Goal: Task Accomplishment & Management: Complete application form

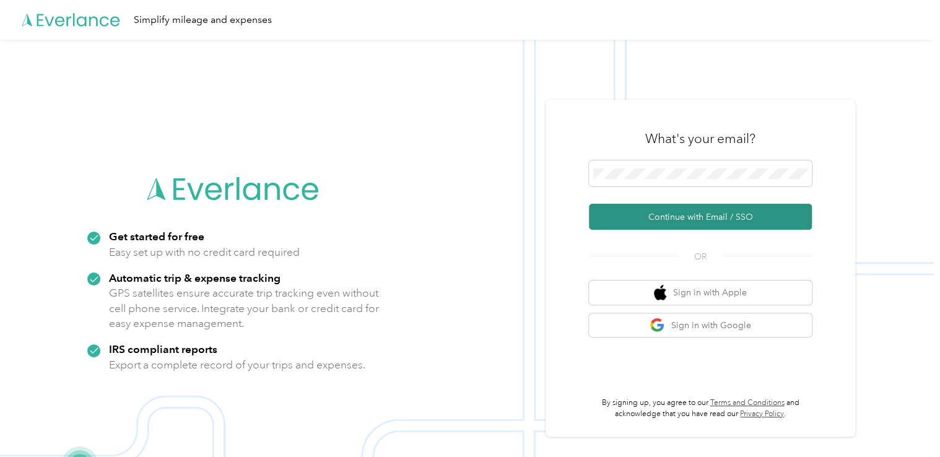
click at [644, 217] on button "Continue with Email / SSO" at bounding box center [700, 217] width 223 height 26
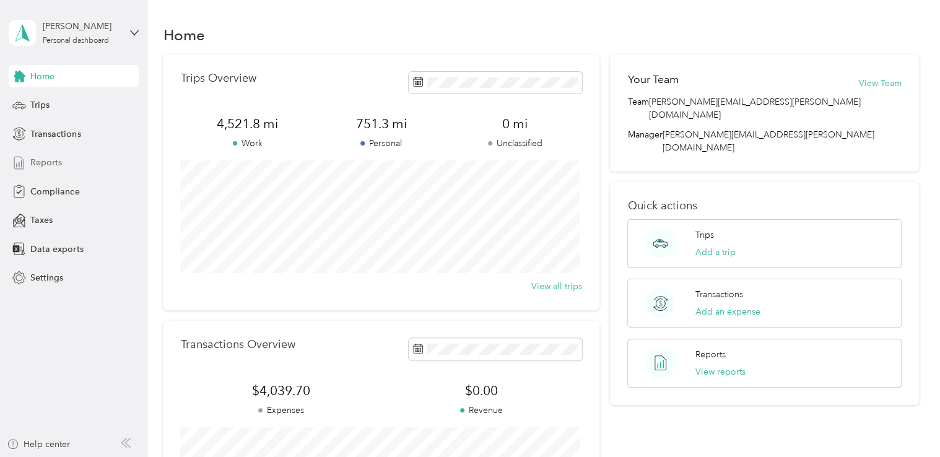
click at [38, 160] on span "Reports" at bounding box center [46, 162] width 32 height 13
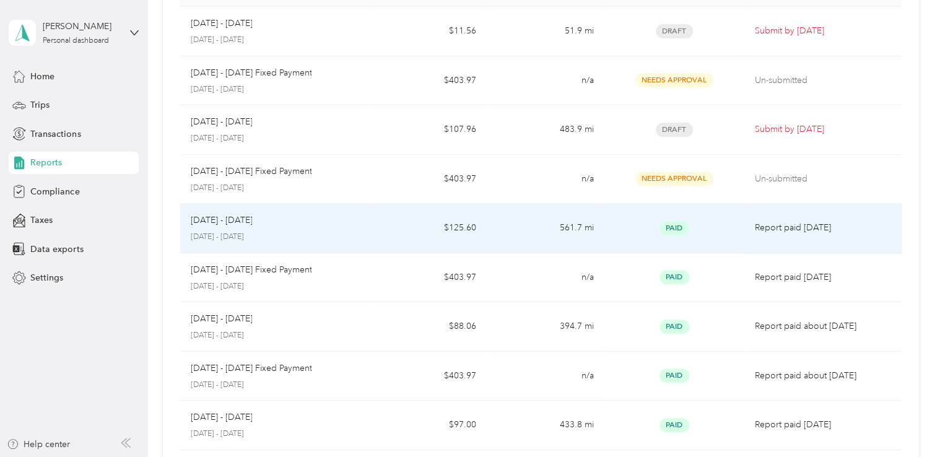
scroll to position [62, 0]
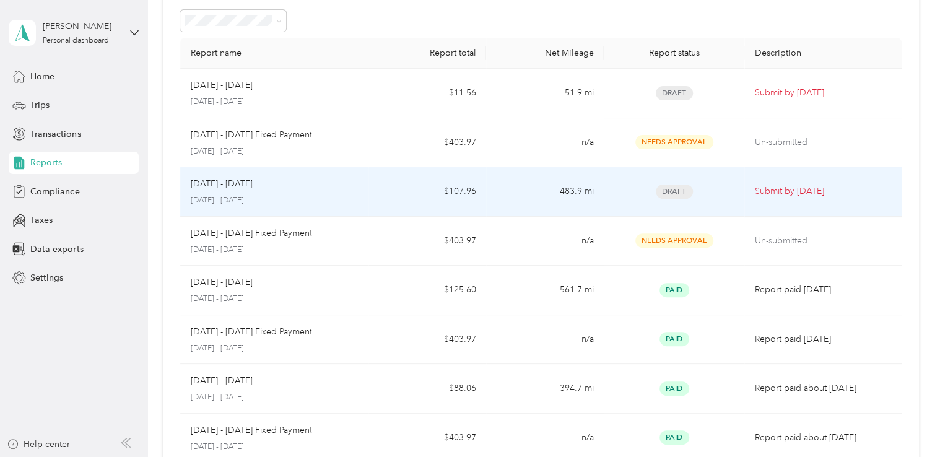
click at [671, 190] on span "Draft" at bounding box center [674, 192] width 37 height 14
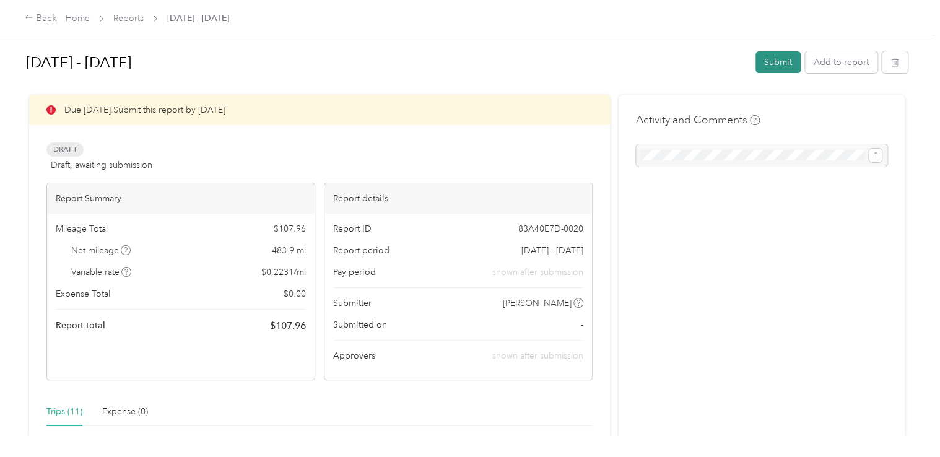
click at [767, 61] on button "Submit" at bounding box center [777, 62] width 45 height 22
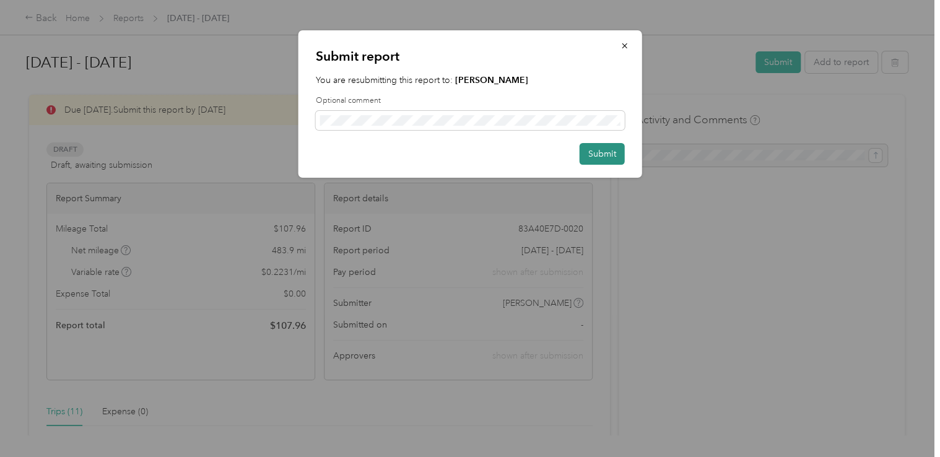
click at [599, 152] on button "Submit" at bounding box center [602, 154] width 45 height 22
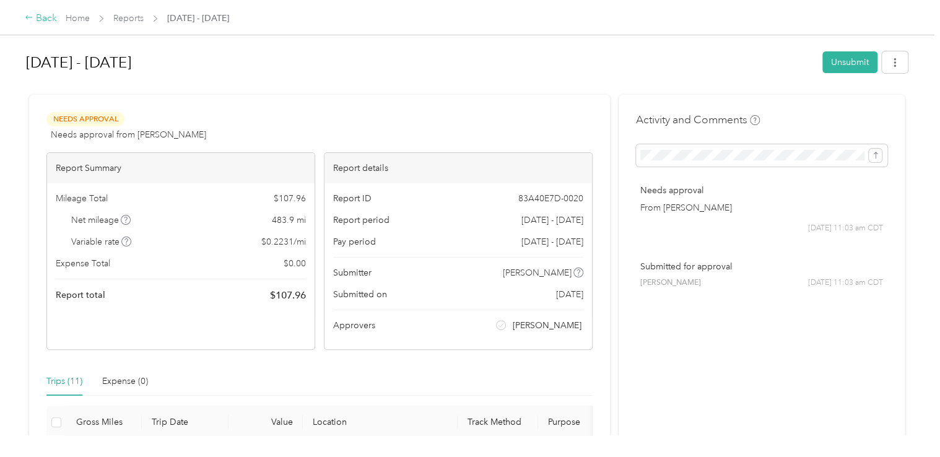
click at [41, 17] on div "Back" at bounding box center [41, 18] width 32 height 15
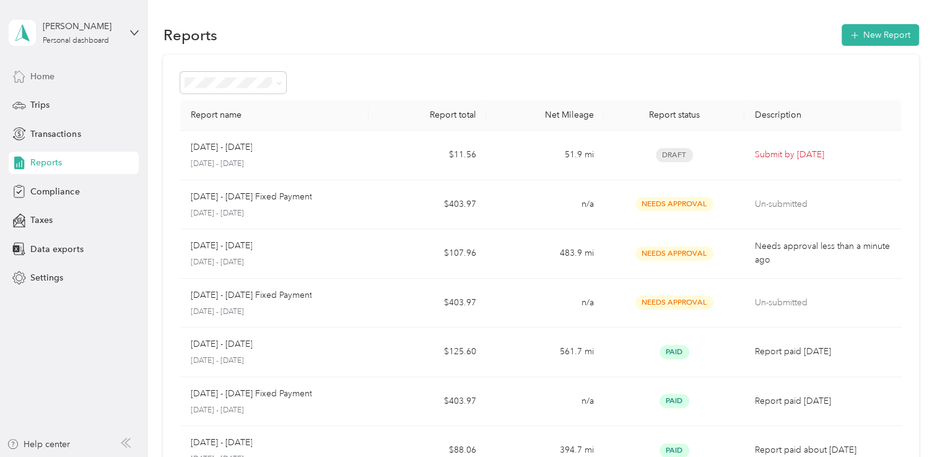
click at [43, 76] on span "Home" at bounding box center [42, 76] width 24 height 13
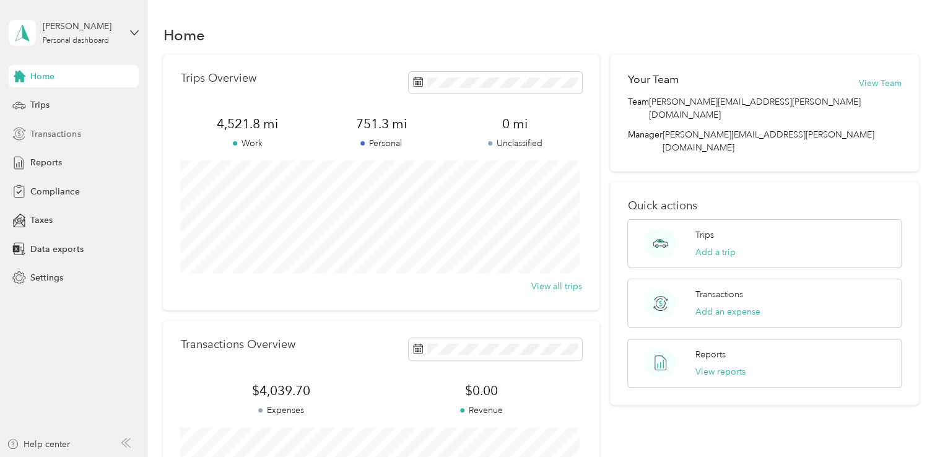
click at [50, 130] on span "Transactions" at bounding box center [55, 134] width 50 height 13
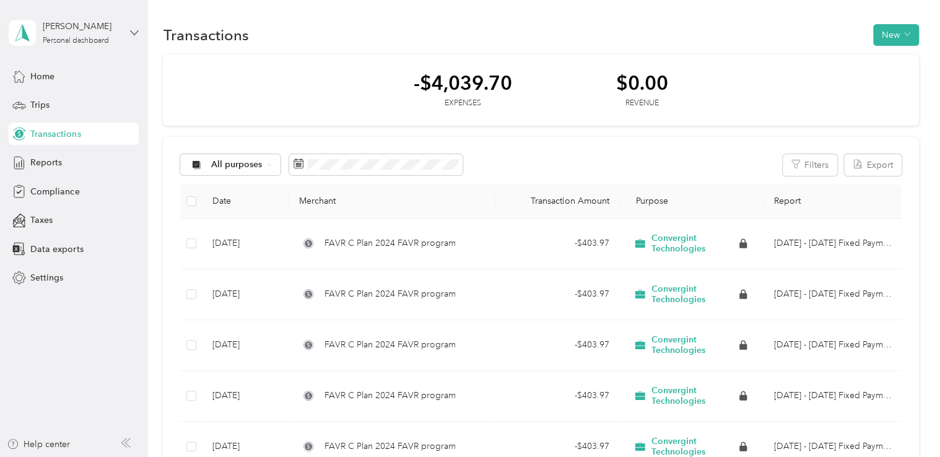
click at [132, 31] on icon at bounding box center [134, 32] width 7 height 4
click at [45, 96] on div "Log out" at bounding box center [44, 96] width 48 height 13
